Goal: Information Seeking & Learning: Check status

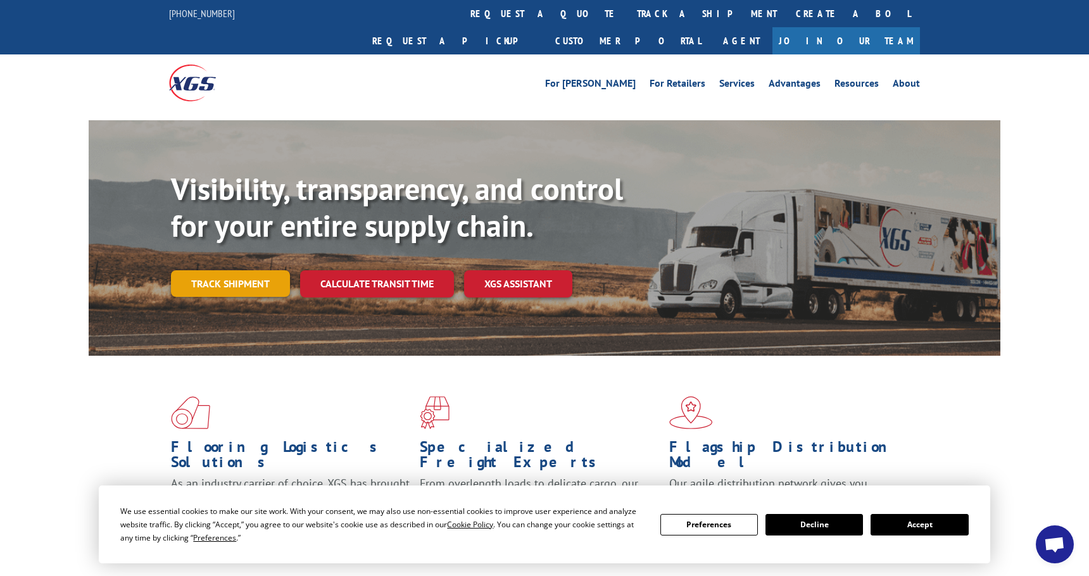
click at [257, 270] on link "Track shipment" at bounding box center [230, 283] width 119 height 27
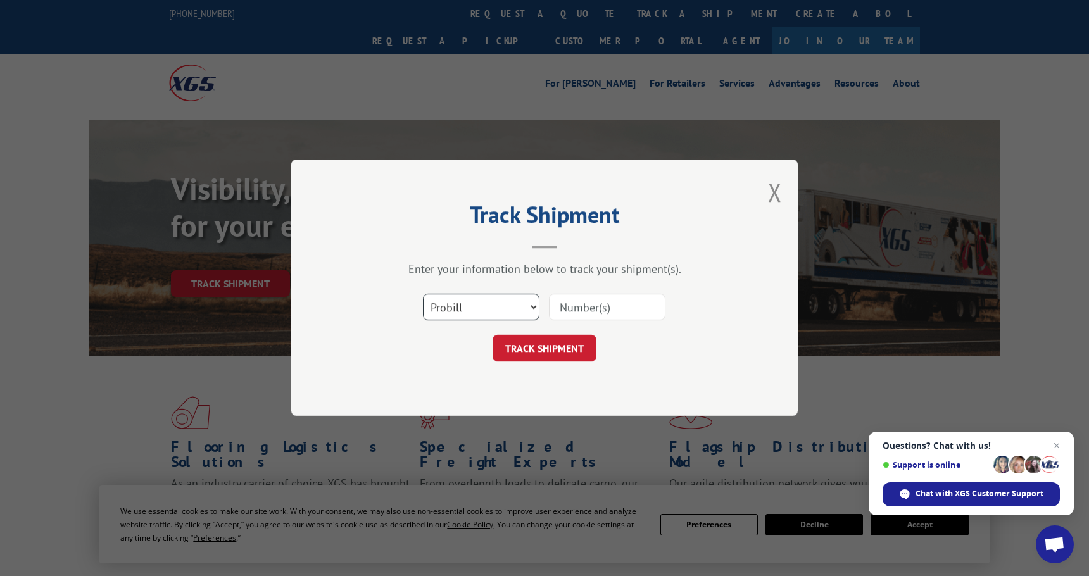
click at [533, 307] on select "Select category... Probill BOL PO" at bounding box center [481, 308] width 117 height 27
select select "bol"
click at [423, 295] on select "Select category... Probill BOL PO" at bounding box center [481, 308] width 117 height 27
click at [591, 301] on input at bounding box center [607, 308] width 117 height 27
type input "322556"
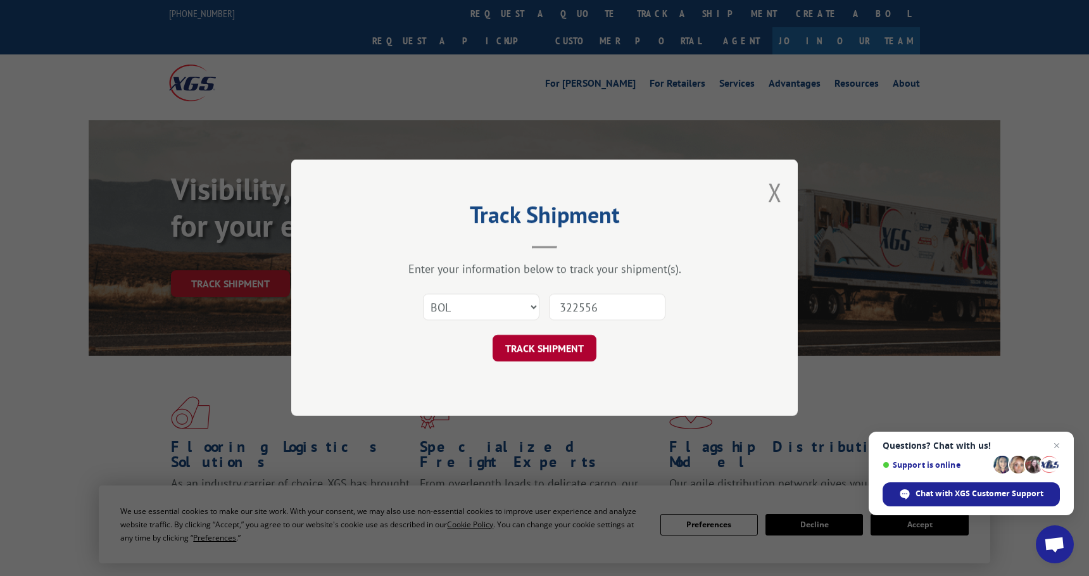
click at [559, 348] on button "TRACK SHIPMENT" at bounding box center [545, 349] width 104 height 27
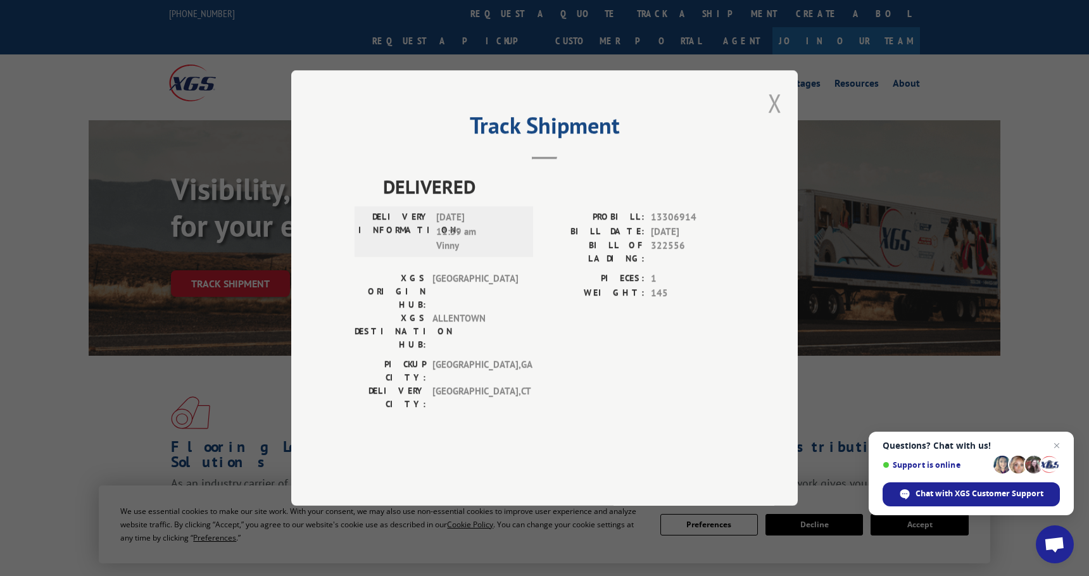
click at [776, 120] on button "Close modal" at bounding box center [775, 103] width 14 height 34
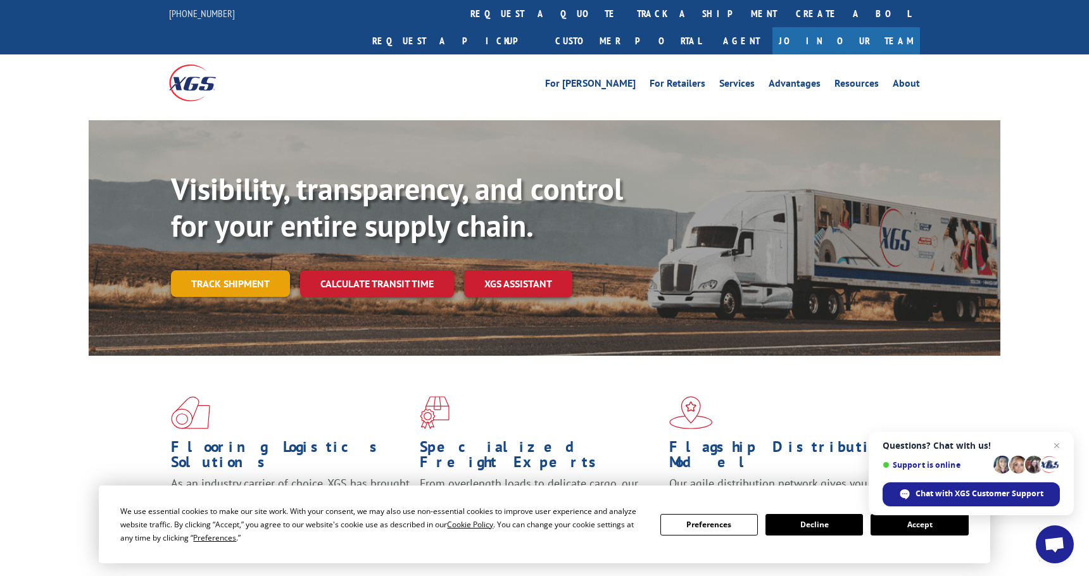
click at [215, 270] on link "Track shipment" at bounding box center [230, 283] width 119 height 27
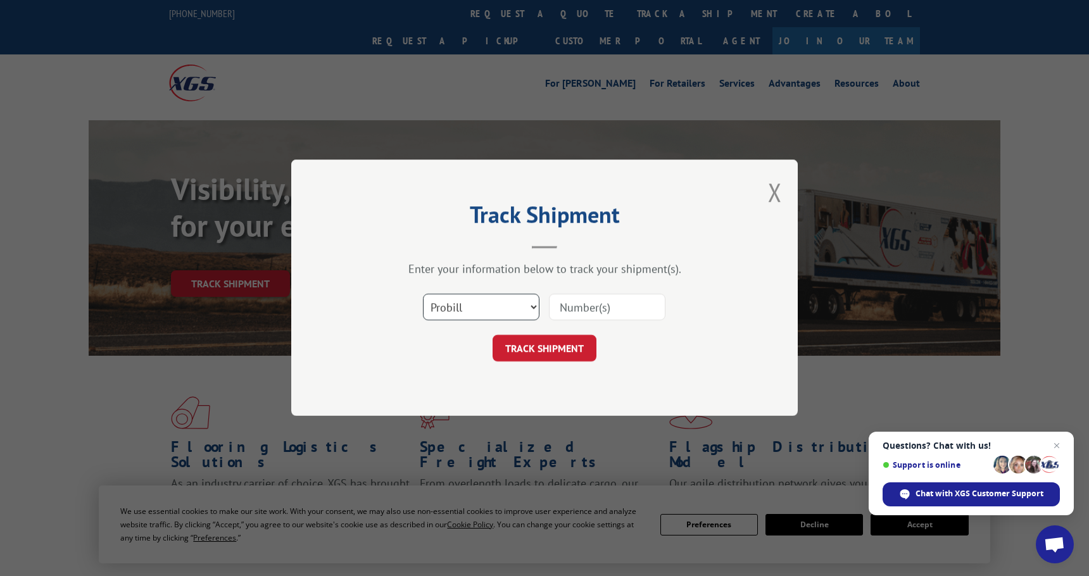
click at [532, 306] on select "Select category... Probill BOL PO" at bounding box center [481, 308] width 117 height 27
select select "bol"
click at [423, 295] on select "Select category... Probill BOL PO" at bounding box center [481, 308] width 117 height 27
click at [570, 305] on input at bounding box center [607, 308] width 117 height 27
type input "00322556"
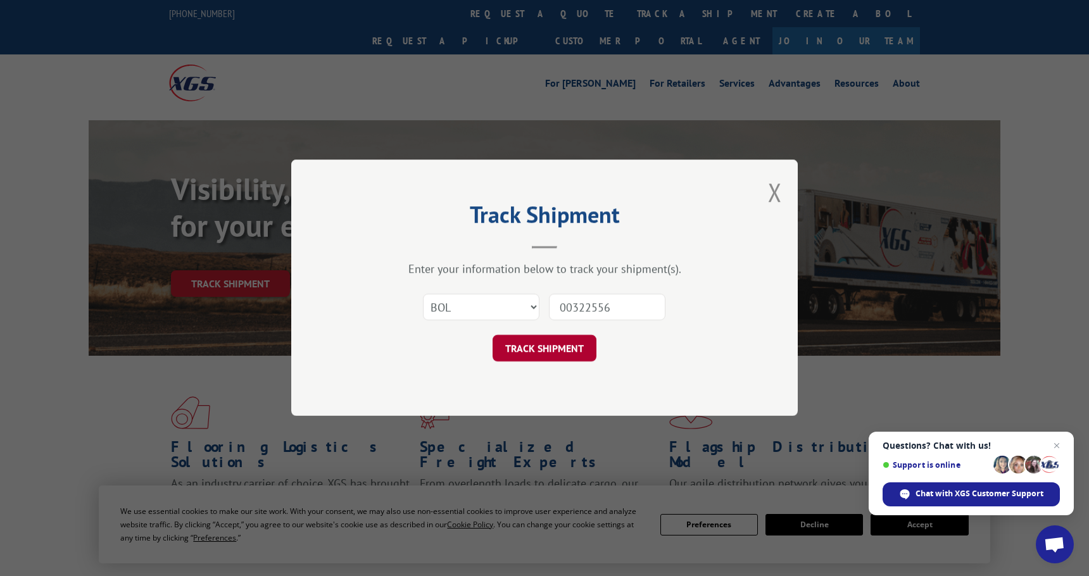
click at [538, 350] on button "TRACK SHIPMENT" at bounding box center [545, 349] width 104 height 27
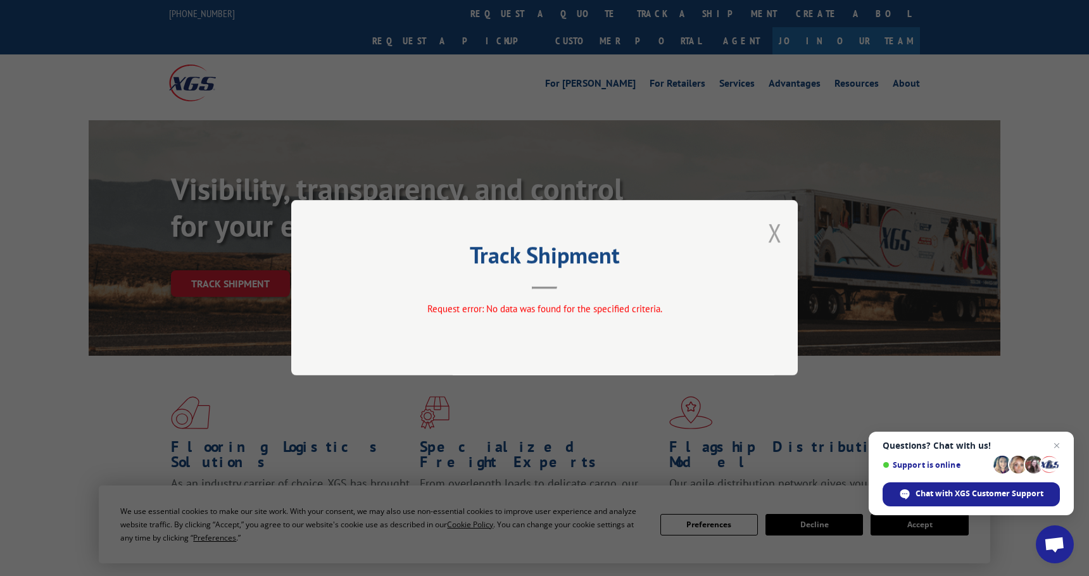
click at [775, 228] on button "Close modal" at bounding box center [775, 233] width 14 height 34
